Goal: Navigation & Orientation: Find specific page/section

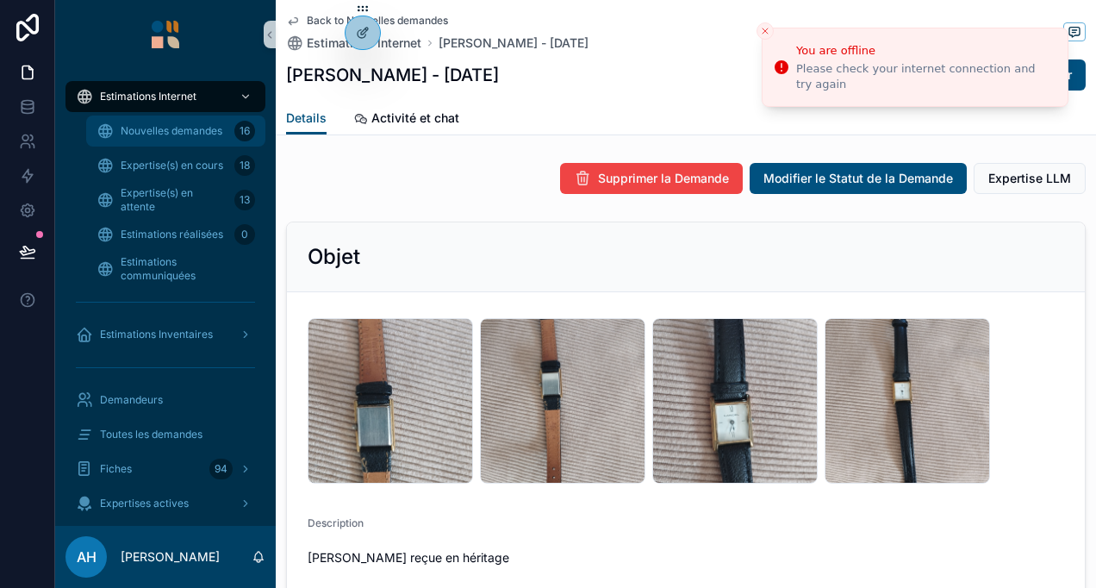
click at [226, 128] on div "Nouvelles demandes 16" at bounding box center [176, 131] width 159 height 28
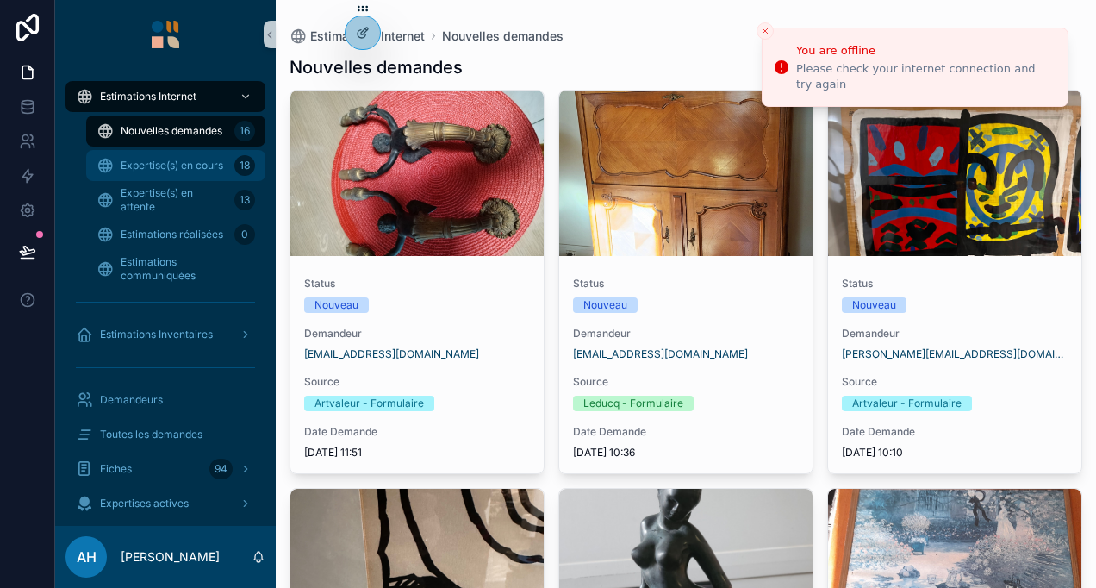
click at [212, 159] on span "Expertise(s) en cours" at bounding box center [172, 166] width 103 height 14
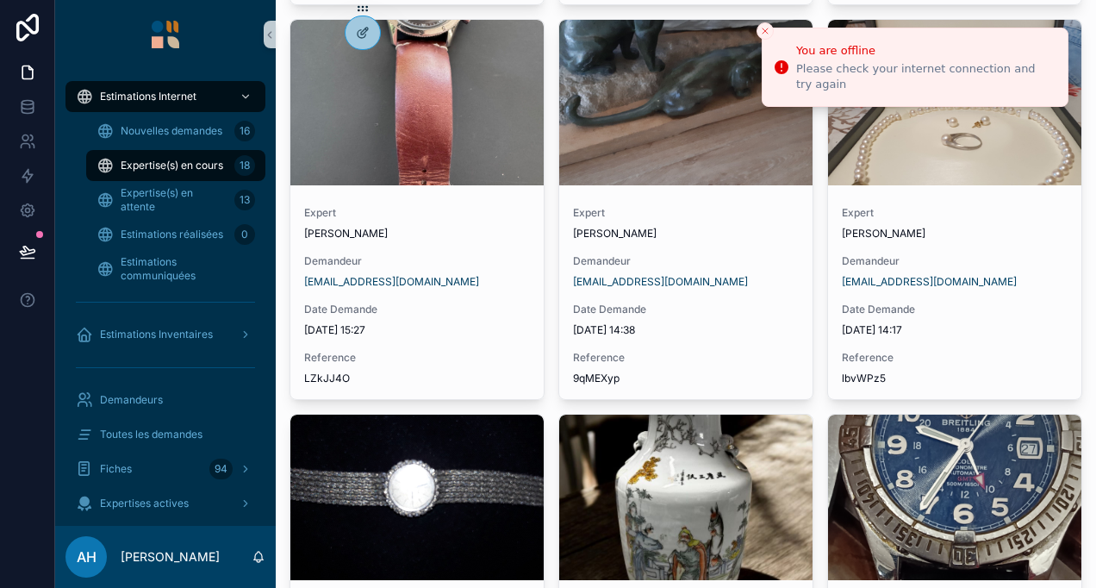
scroll to position [883, 0]
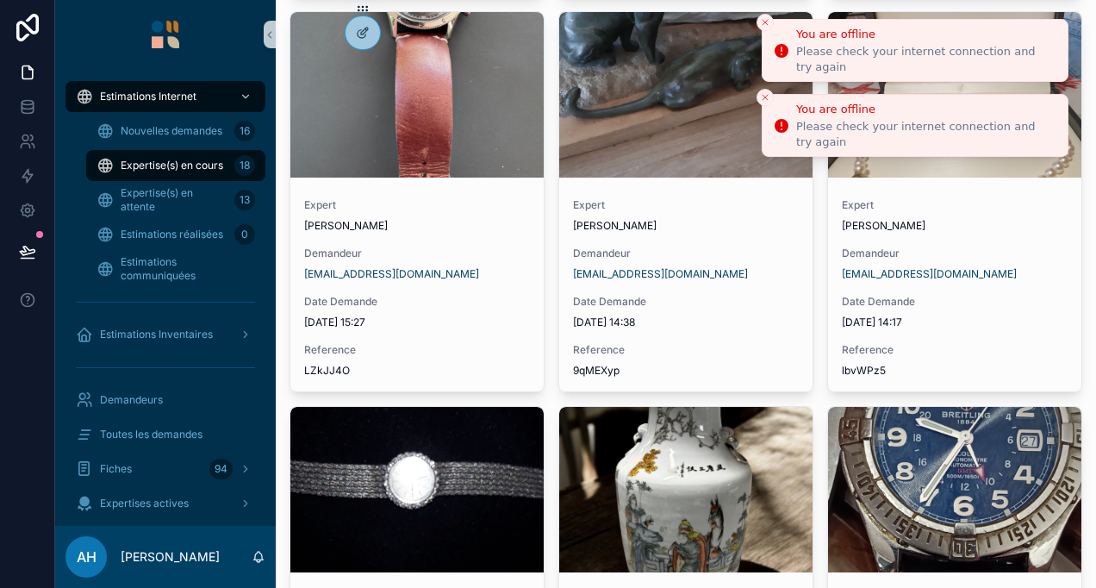
click at [763, 24] on icon "Close toast" at bounding box center [765, 22] width 10 height 10
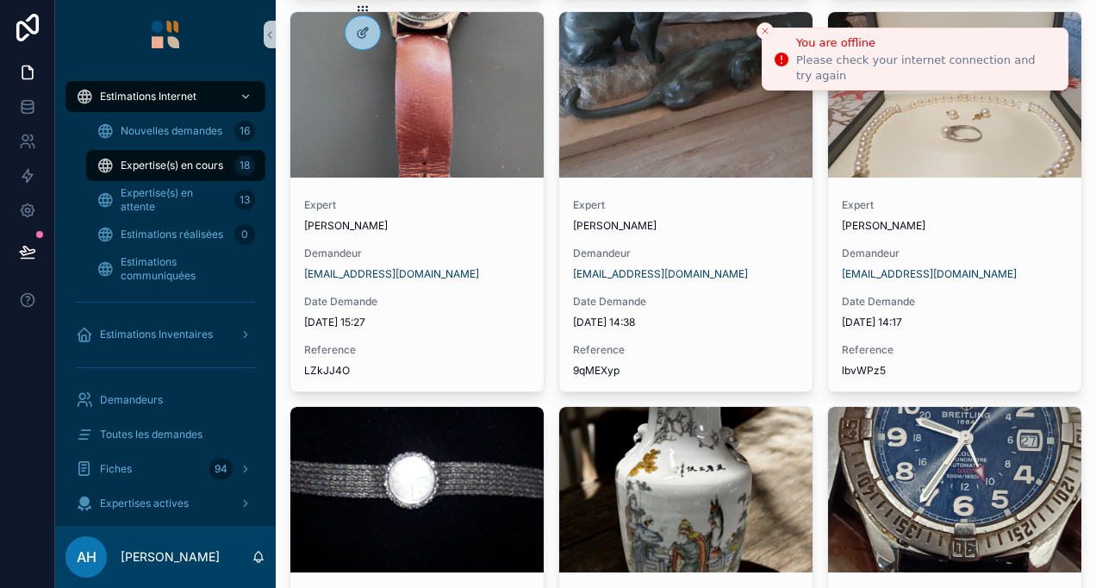
click at [763, 24] on button "Close toast" at bounding box center [765, 30] width 17 height 17
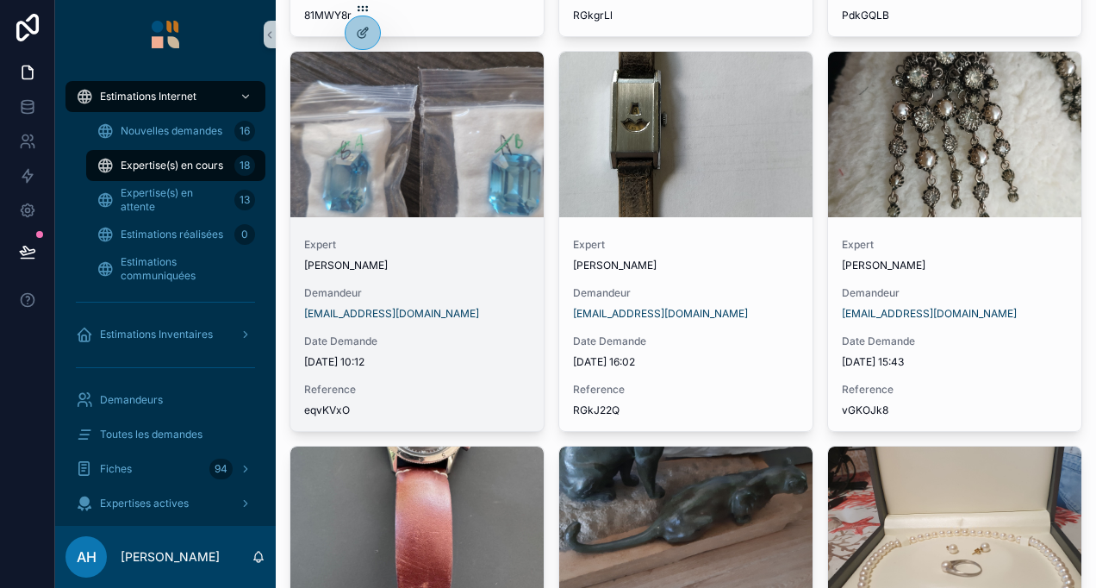
scroll to position [450, 0]
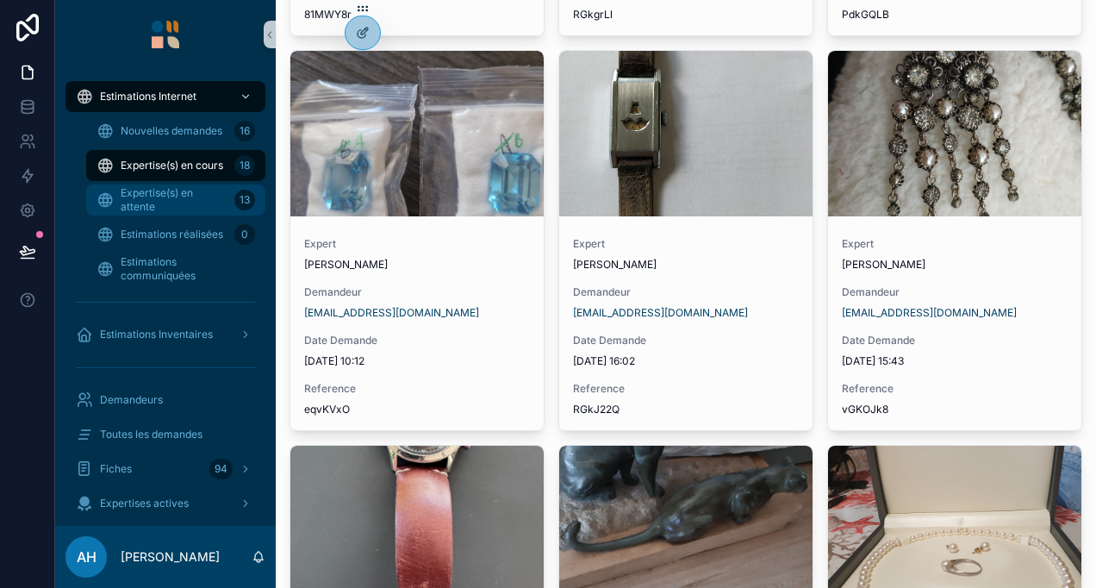
click at [222, 209] on span "Expertise(s) en attente" at bounding box center [174, 200] width 107 height 28
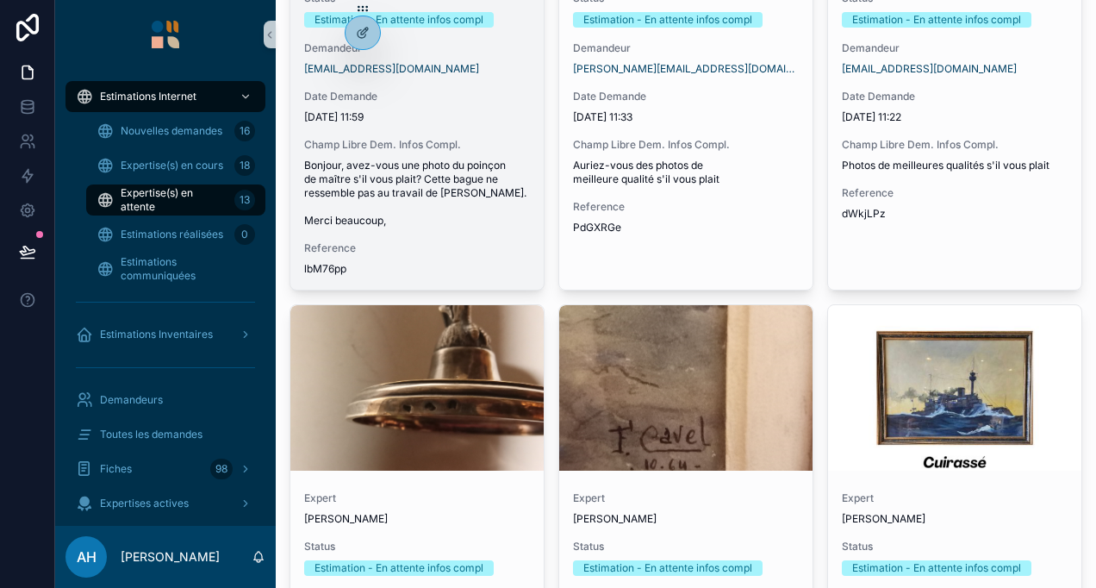
scroll to position [172, 0]
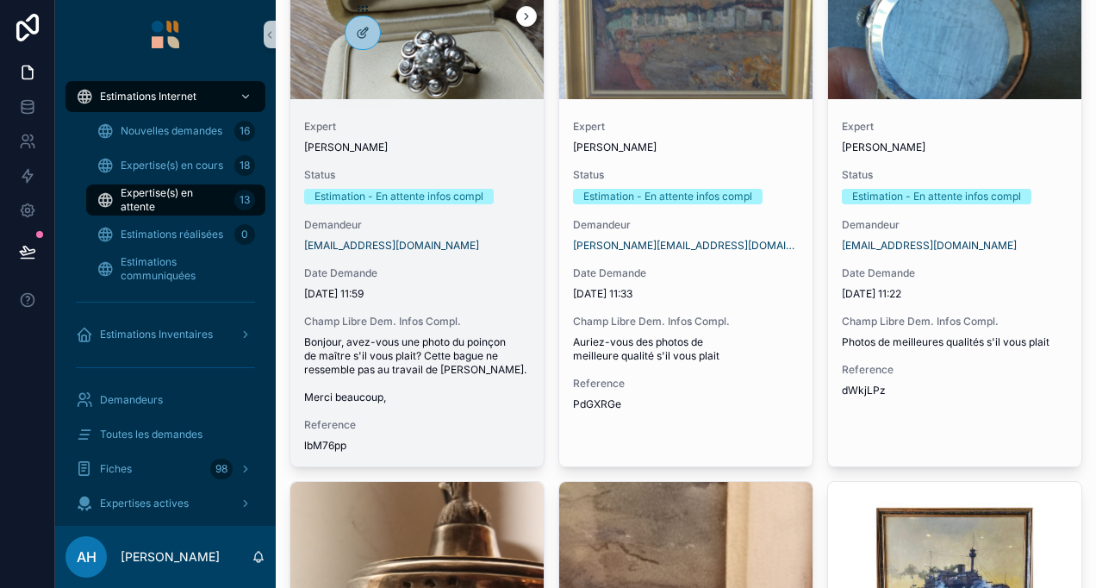
click at [522, 257] on div "Expert [PERSON_NAME] Status Estimation - En attente infos compl Demandeur [EMAI…" at bounding box center [416, 286] width 253 height 360
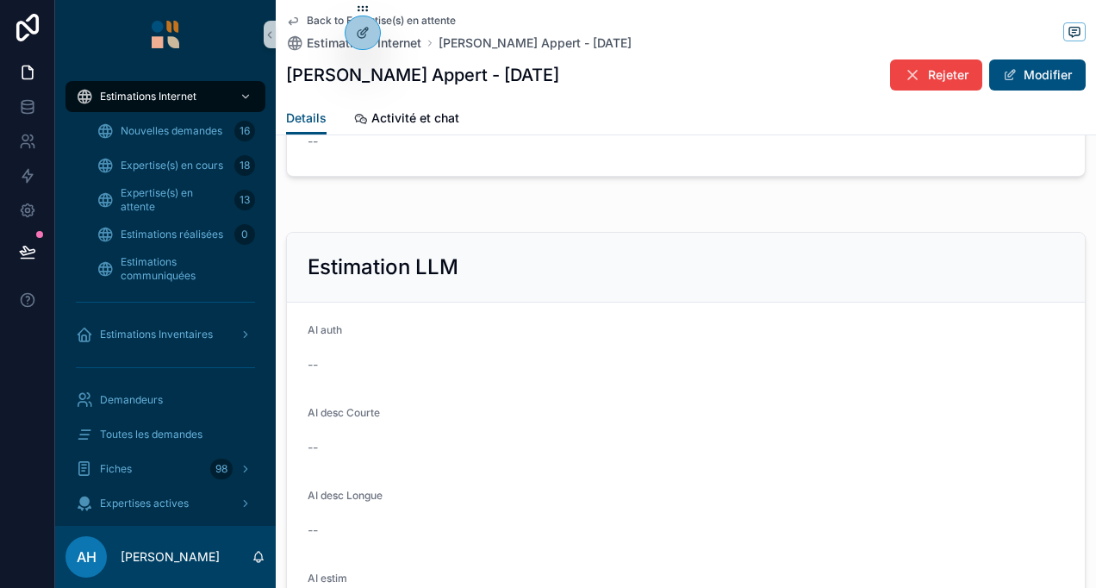
scroll to position [1858, 0]
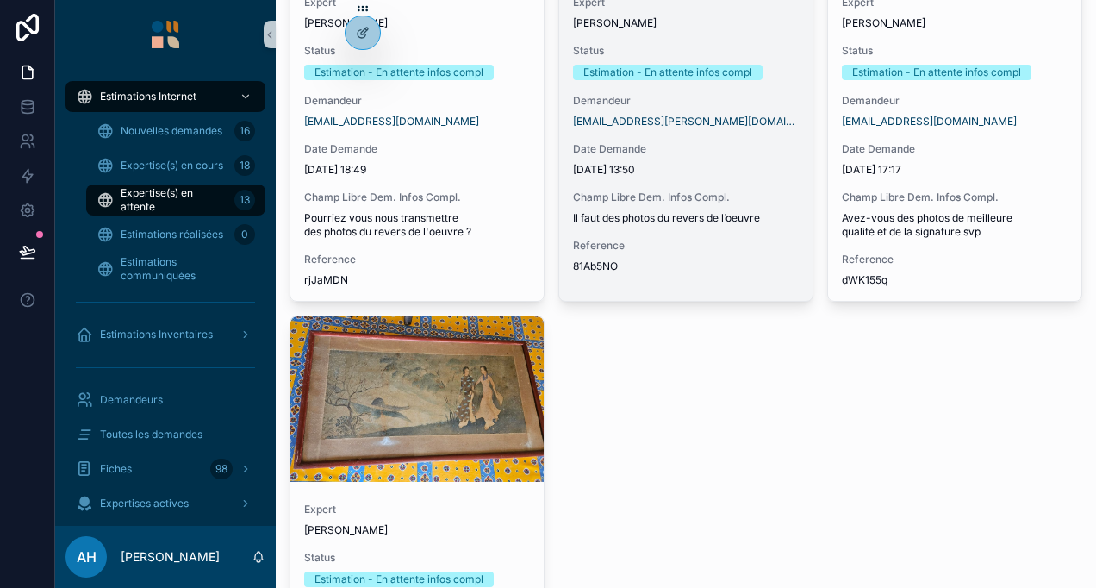
click at [631, 225] on span "Il faut des photos du revers de l’oeuvre" at bounding box center [686, 218] width 226 height 14
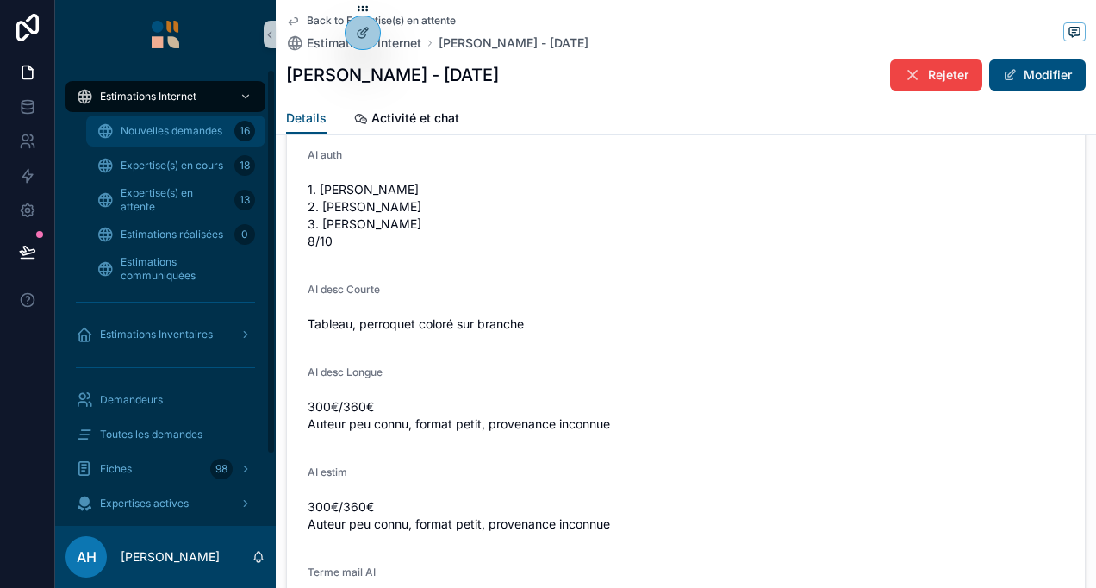
scroll to position [2540, 0]
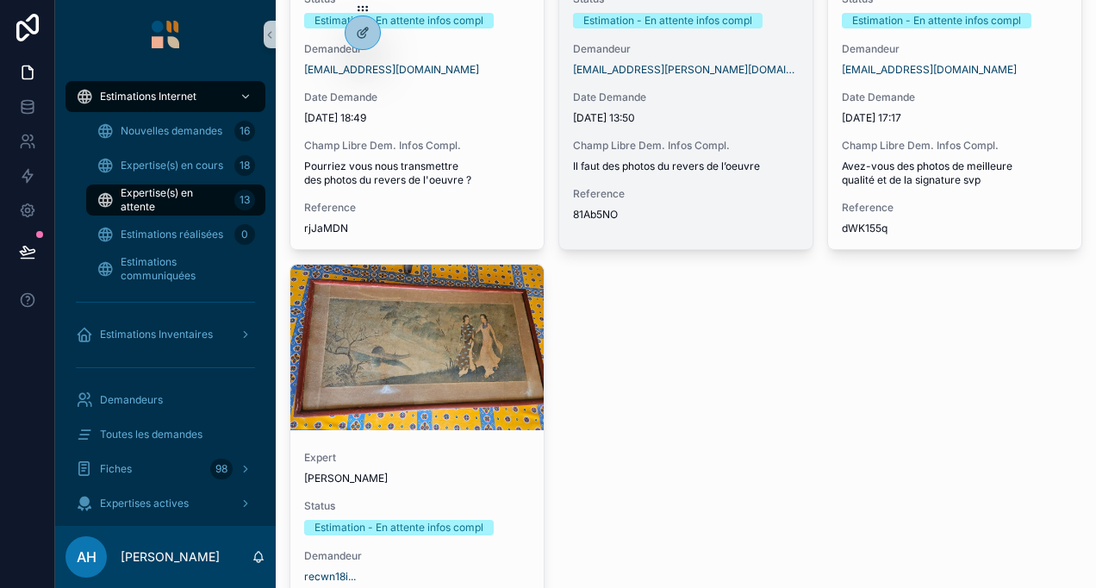
scroll to position [1565, 0]
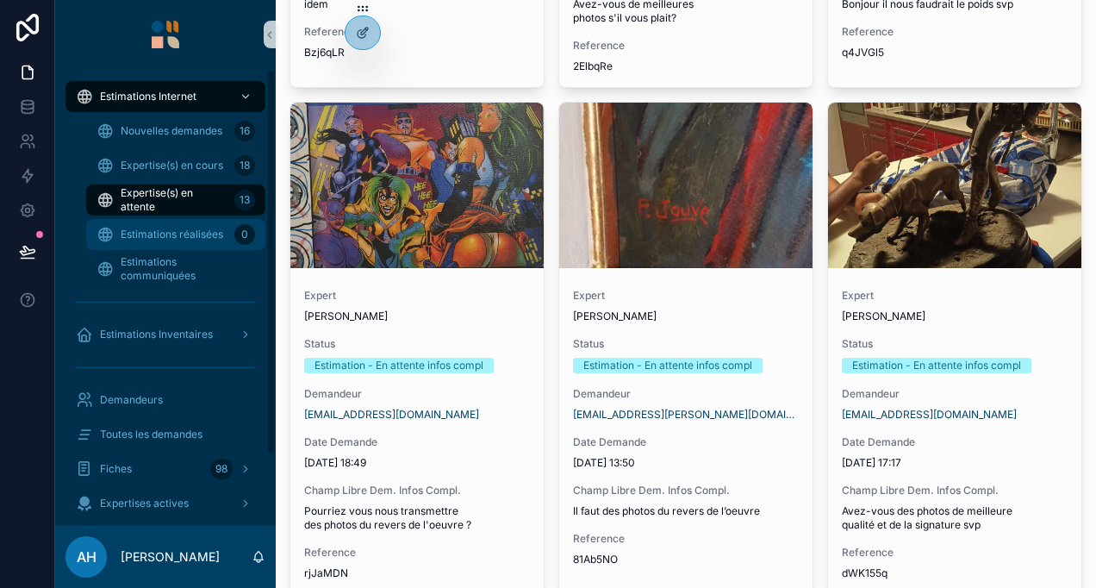
click at [197, 230] on span "Estimations réalisées" at bounding box center [172, 234] width 103 height 14
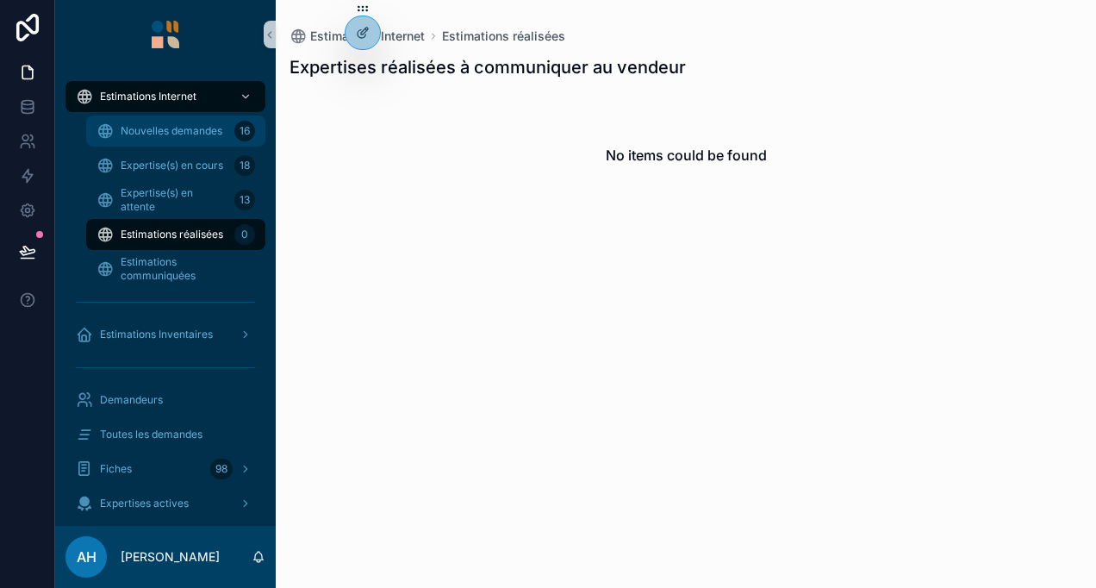
click at [158, 128] on span "Nouvelles demandes" at bounding box center [172, 131] width 102 height 14
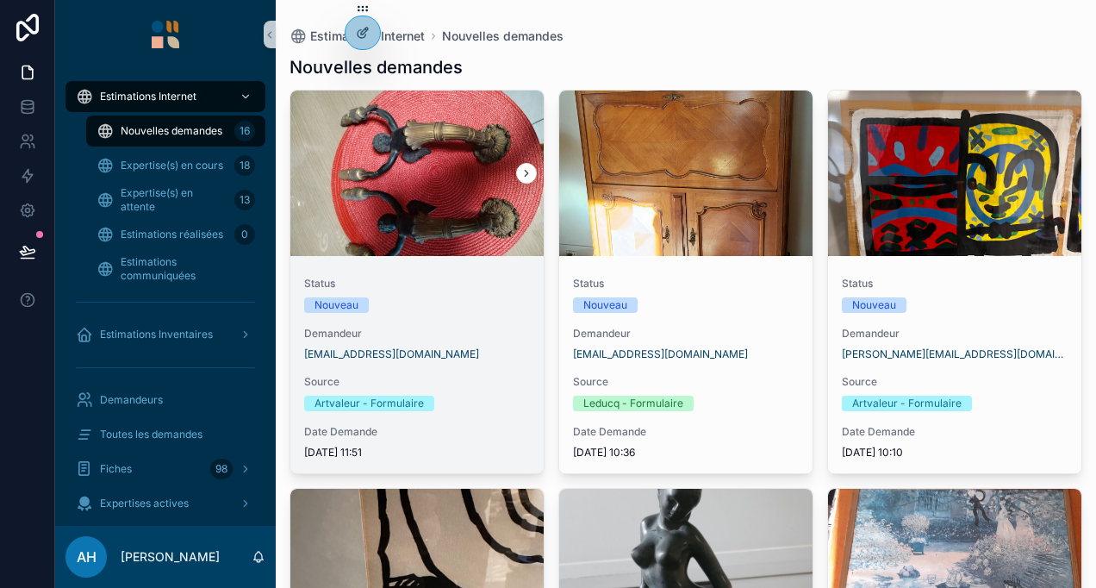
click at [448, 202] on div "scrollable content" at bounding box center [416, 172] width 253 height 165
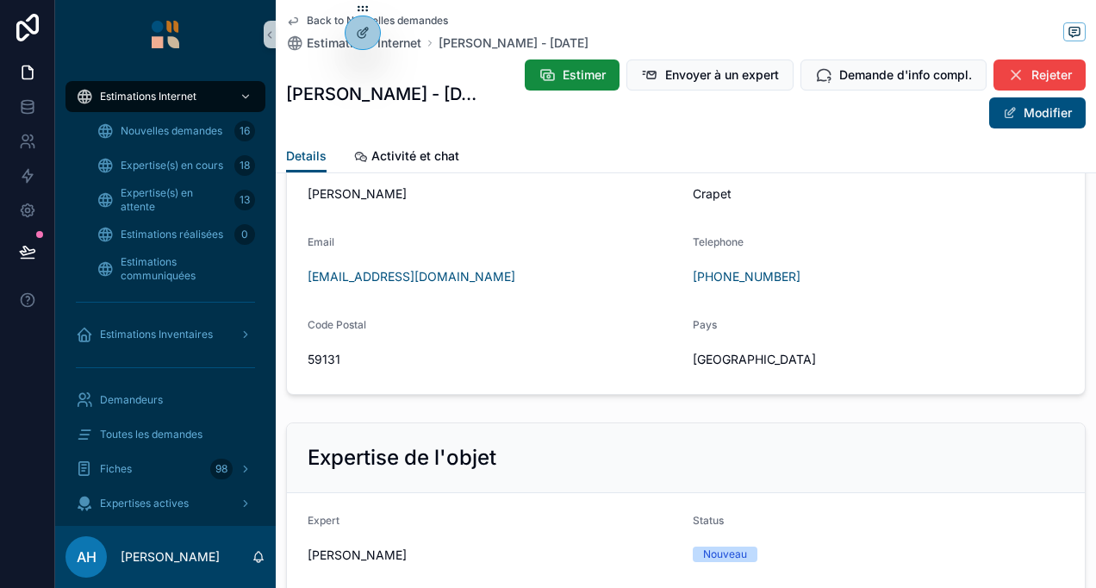
scroll to position [862, 0]
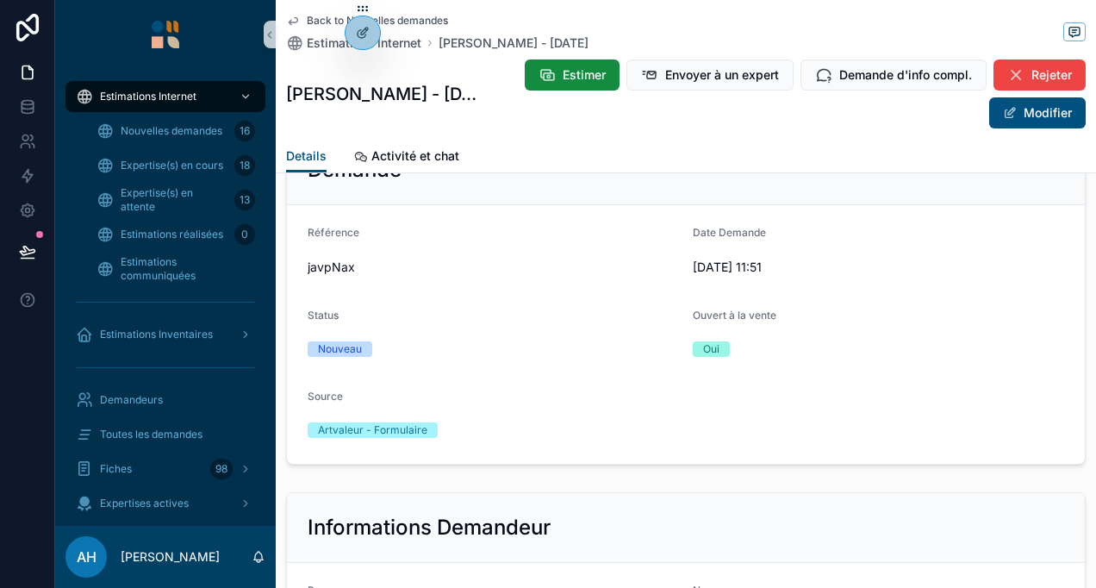
click at [357, 130] on div "Back to Nouvelles demandes Estimations Internet [PERSON_NAME] - [DATE] [PERSON_…" at bounding box center [686, 70] width 800 height 140
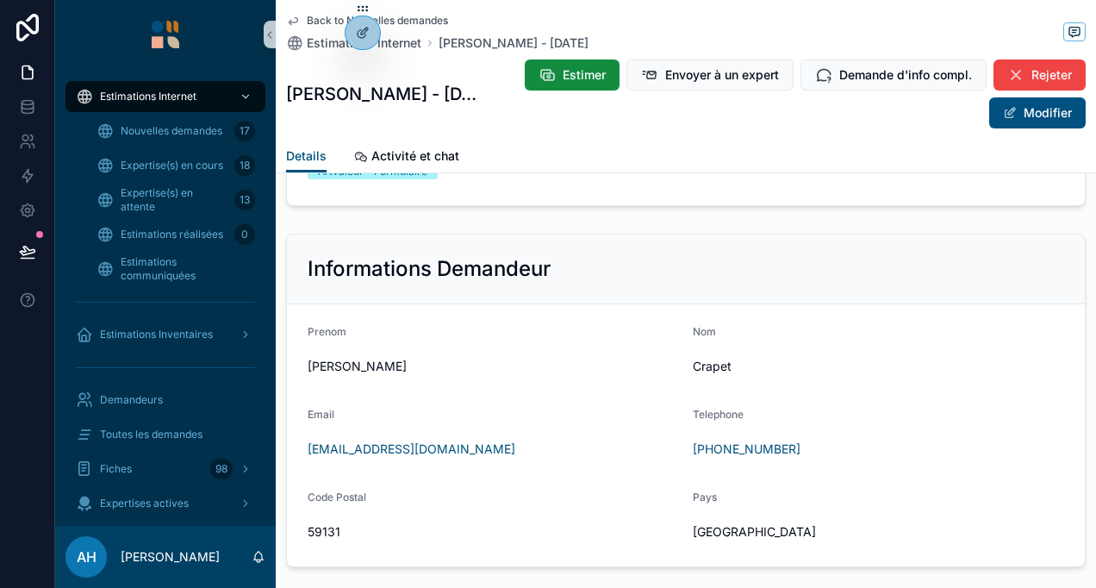
scroll to position [948, 0]
